Goal: Navigation & Orientation: Find specific page/section

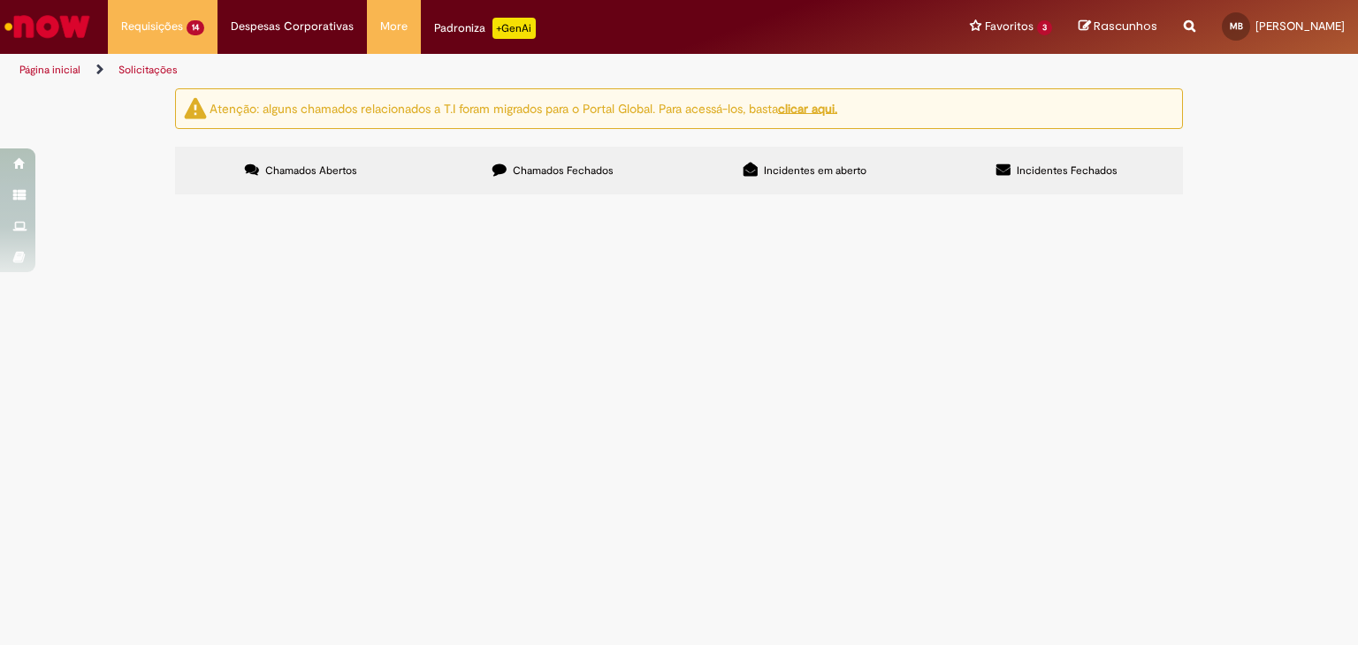
click at [42, 23] on img "Ir para a Homepage" at bounding box center [47, 26] width 91 height 35
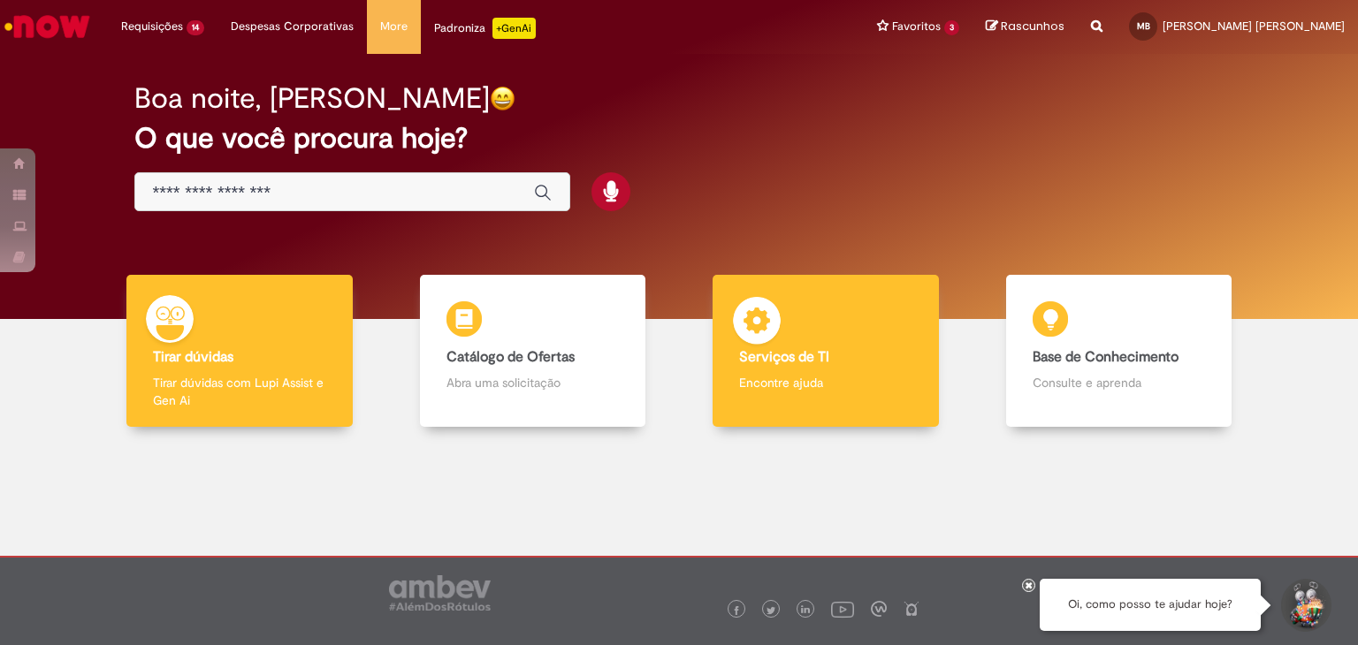
click at [801, 356] on b "Serviços de TI" at bounding box center [784, 357] width 90 height 18
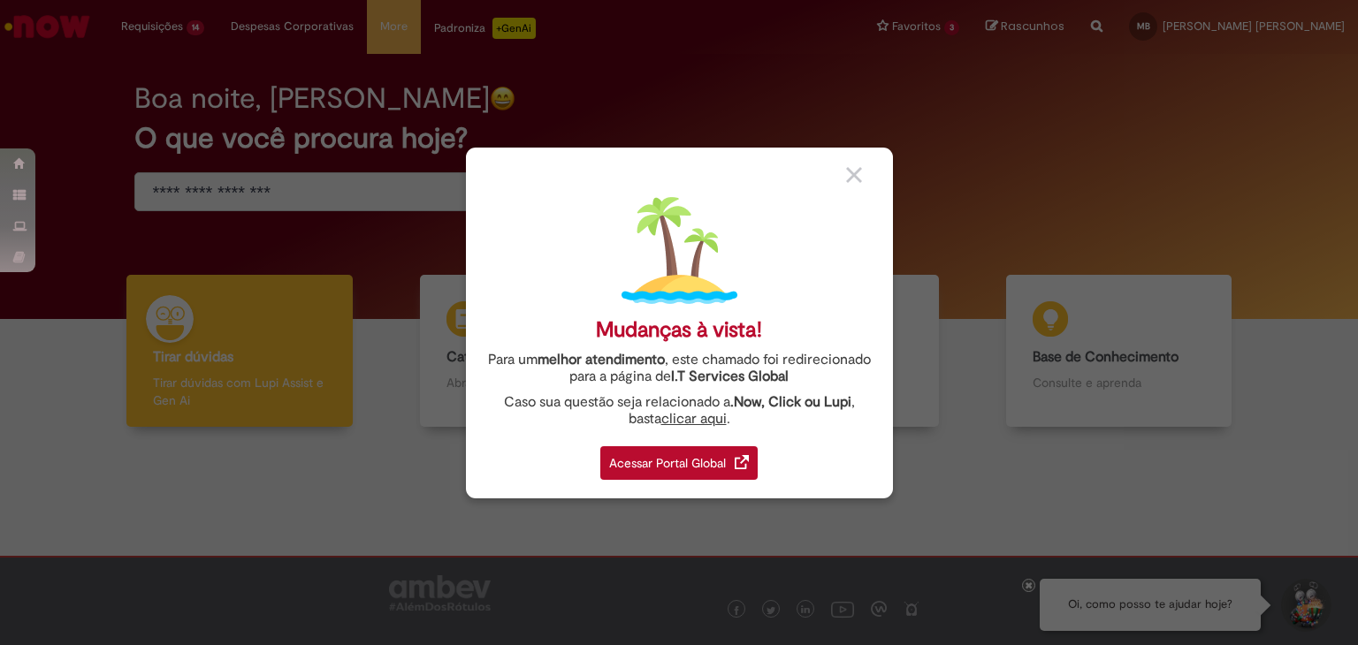
click at [658, 468] on div "Acessar Portal Global" at bounding box center [678, 463] width 157 height 34
